Goal: Task Accomplishment & Management: Use online tool/utility

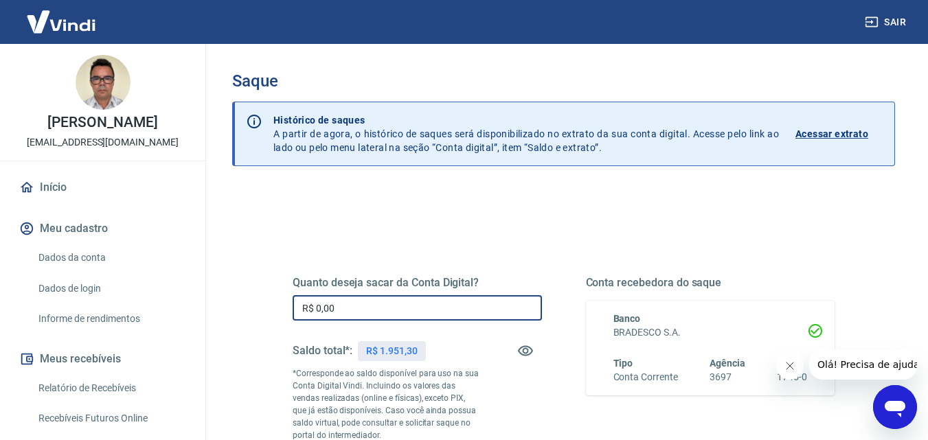
drag, startPoint x: 373, startPoint y: 308, endPoint x: 251, endPoint y: 308, distance: 121.6
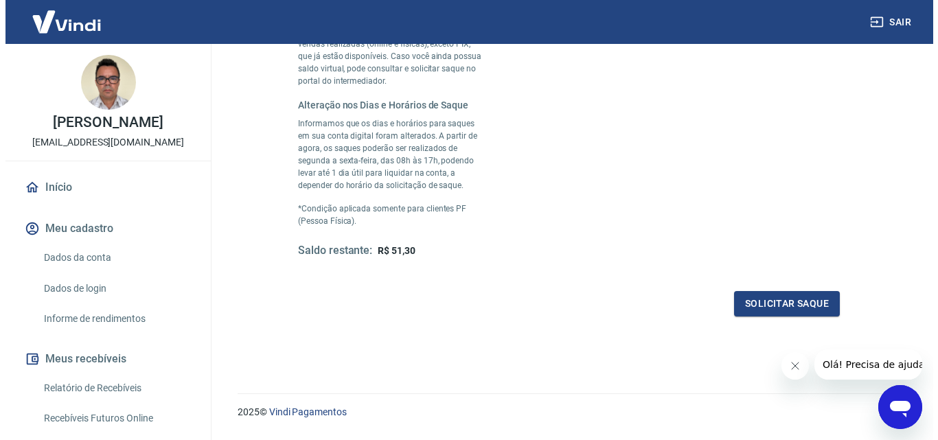
scroll to position [365, 0]
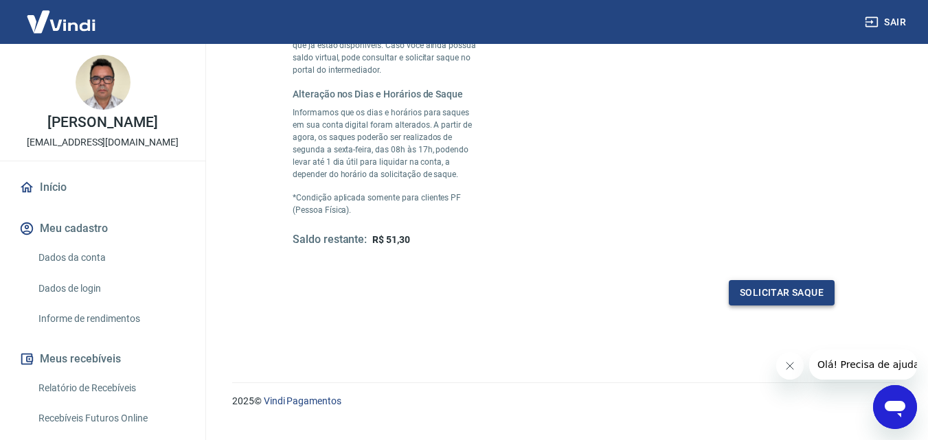
type input "R$ 1.900,00"
click at [784, 301] on button "Solicitar saque" at bounding box center [782, 292] width 106 height 25
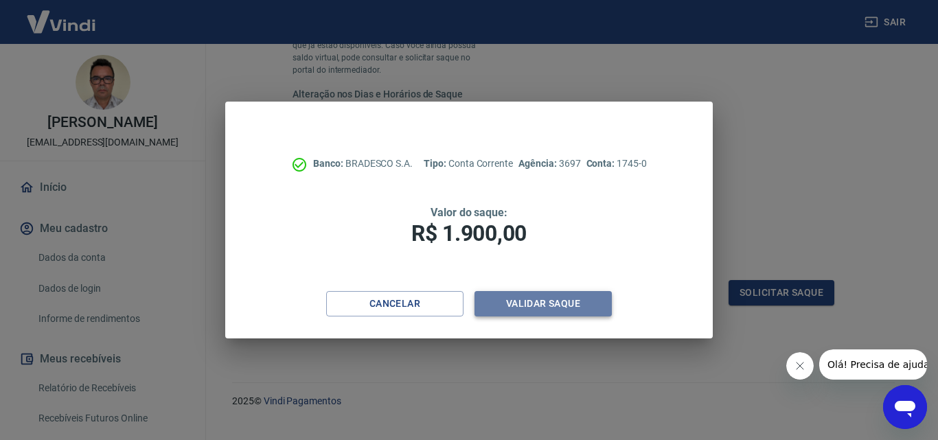
click at [571, 307] on button "Validar saque" at bounding box center [543, 303] width 137 height 25
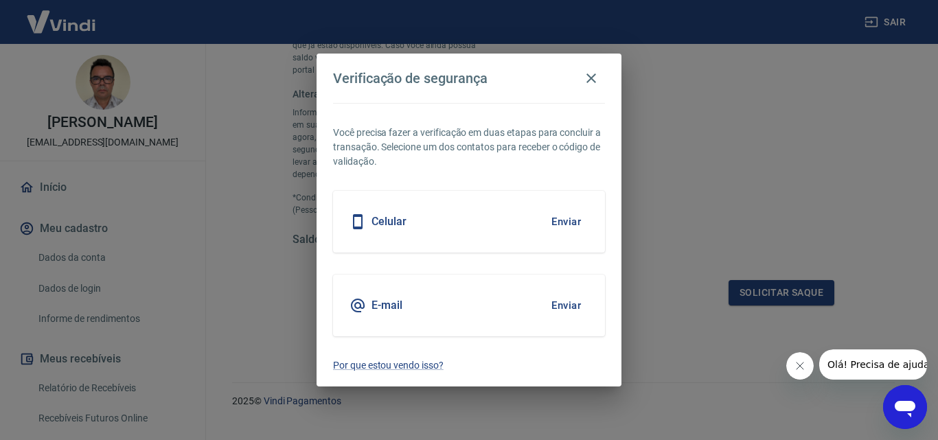
click at [525, 311] on div "E-mail Enviar" at bounding box center [469, 306] width 272 height 62
click at [565, 307] on button "Enviar" at bounding box center [566, 305] width 45 height 29
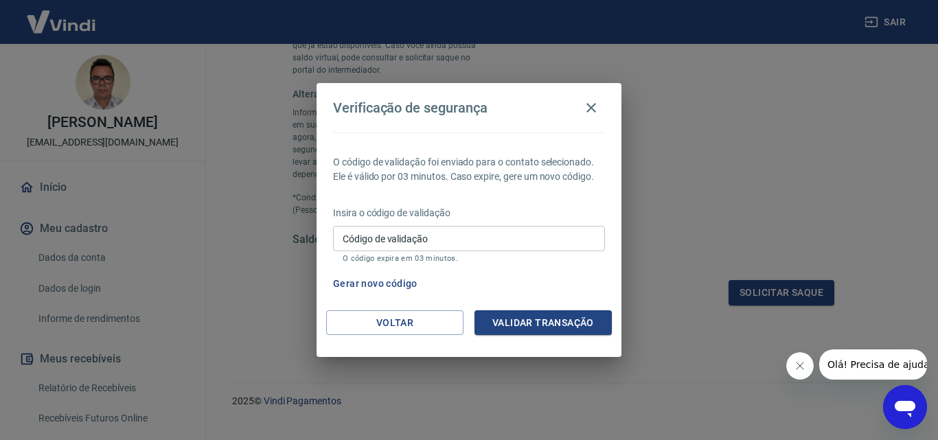
click at [429, 236] on input "Código de validação" at bounding box center [469, 238] width 272 height 25
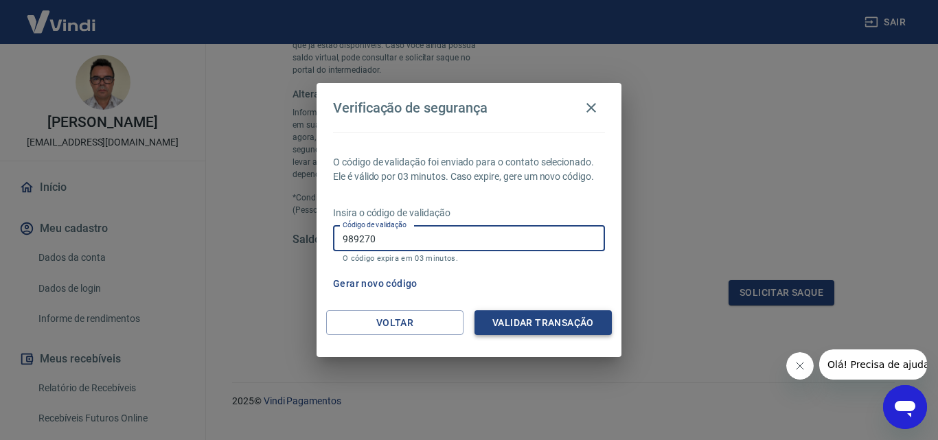
type input "989270"
click at [527, 322] on button "Validar transação" at bounding box center [543, 322] width 137 height 25
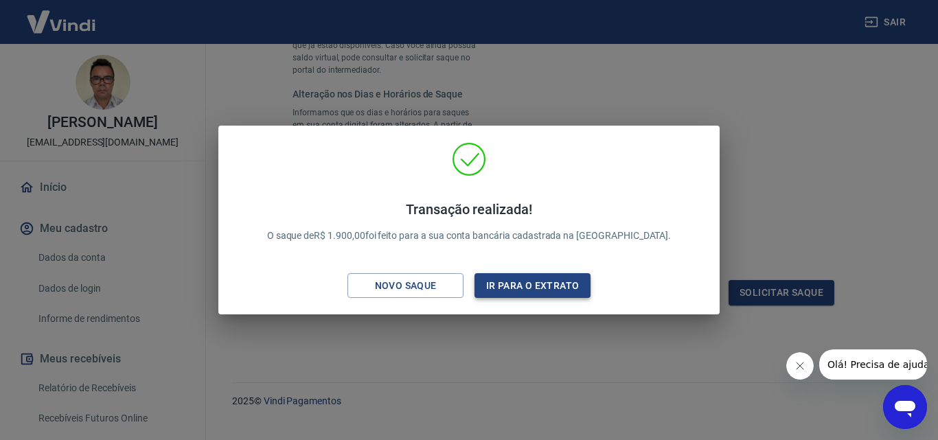
click at [535, 288] on button "Ir para o extrato" at bounding box center [533, 285] width 116 height 25
